Goal: Task Accomplishment & Management: Complete application form

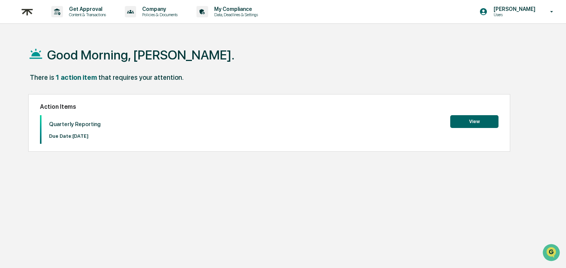
click at [462, 123] on button "View" at bounding box center [474, 121] width 48 height 13
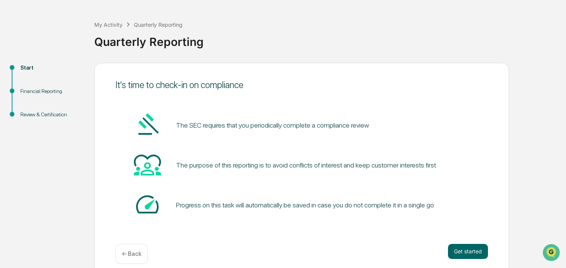
scroll to position [35, 0]
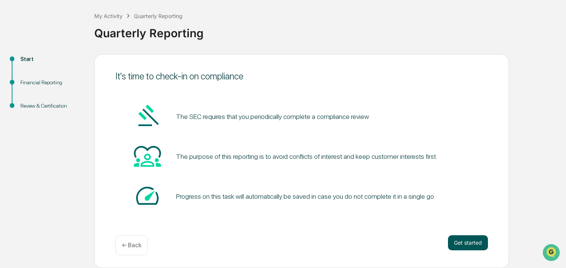
click at [471, 242] on button "Get started" at bounding box center [468, 243] width 40 height 15
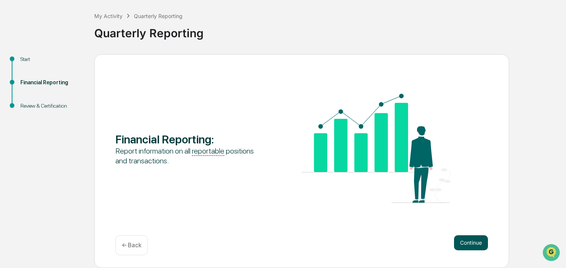
click at [464, 238] on button "Continue" at bounding box center [471, 243] width 34 height 15
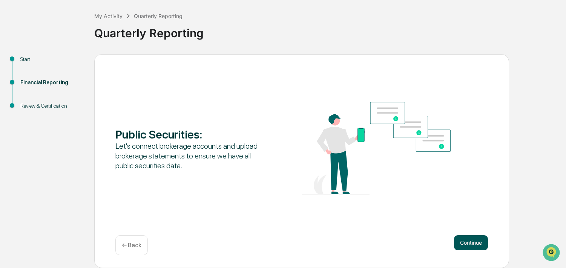
click at [480, 245] on button "Continue" at bounding box center [471, 243] width 34 height 15
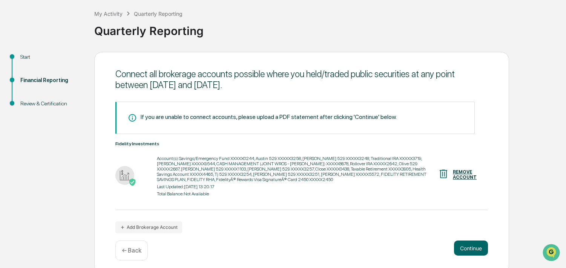
scroll to position [43, 0]
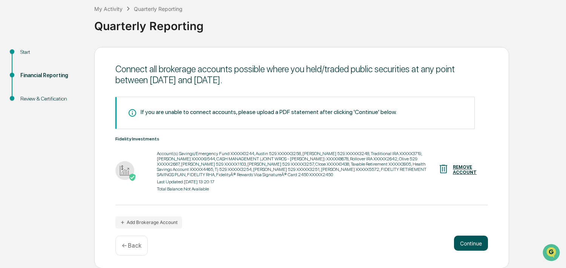
click at [470, 245] on button "Continue" at bounding box center [471, 243] width 34 height 15
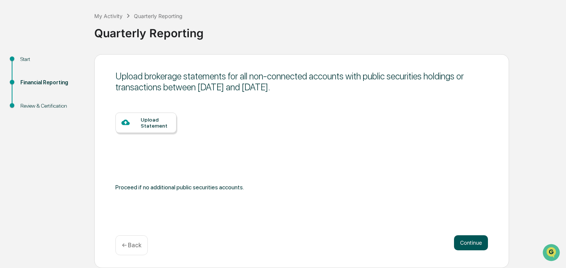
click at [469, 242] on button "Continue" at bounding box center [471, 243] width 34 height 15
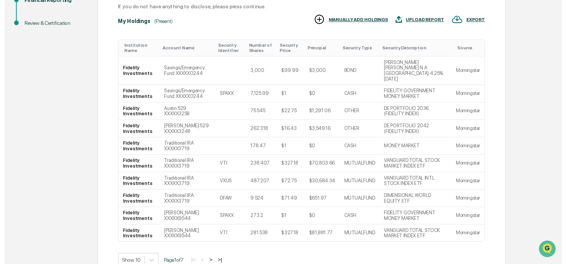
scroll to position [155, 0]
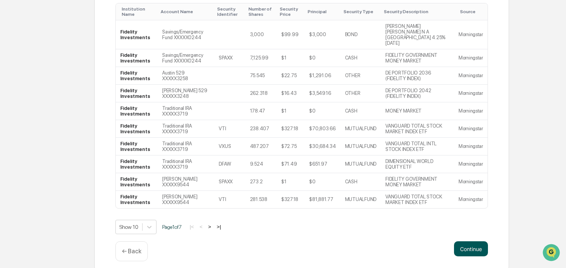
click at [467, 257] on button "Continue" at bounding box center [471, 249] width 34 height 15
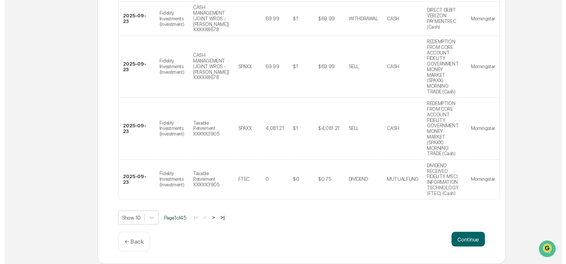
scroll to position [455, 0]
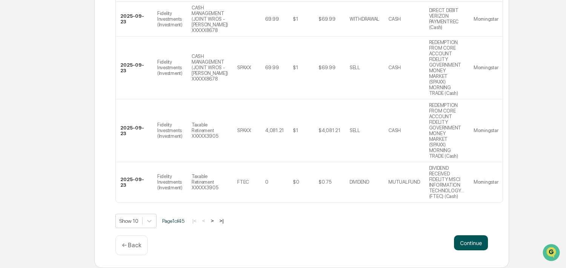
click at [465, 245] on button "Continue" at bounding box center [471, 243] width 34 height 15
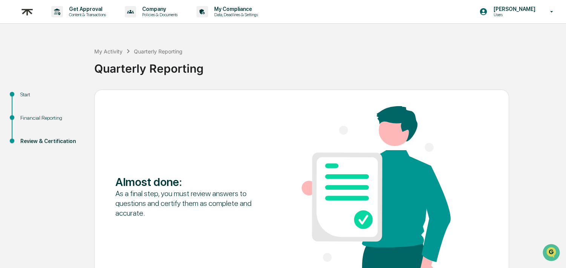
scroll to position [59, 0]
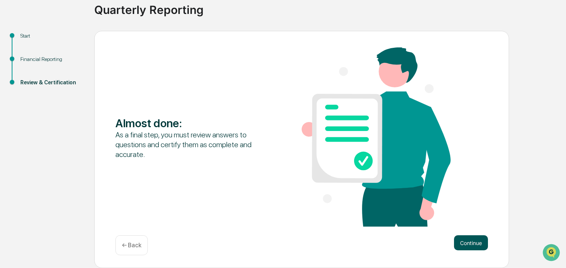
click at [465, 244] on button "Continue" at bounding box center [471, 243] width 34 height 15
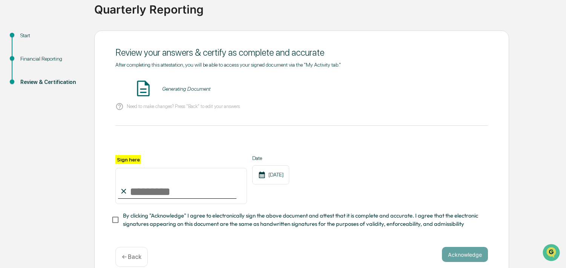
click at [153, 186] on input "Sign here" at bounding box center [181, 186] width 132 height 36
type input "**********"
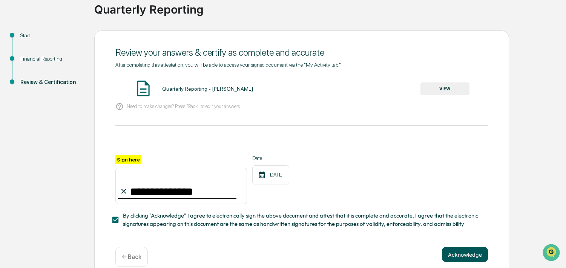
click at [471, 256] on button "Acknowledge" at bounding box center [465, 254] width 46 height 15
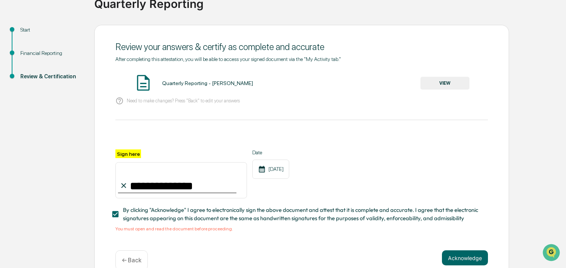
scroll to position [80, 0]
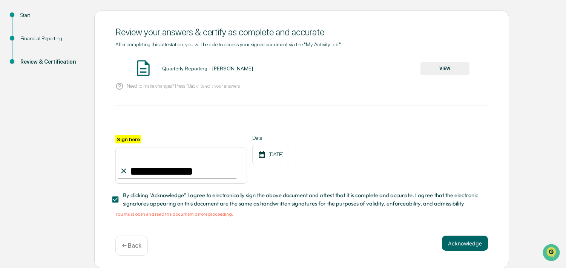
click at [462, 65] on button "VIEW" at bounding box center [444, 68] width 49 height 13
